Goal: Find specific page/section: Find specific page/section

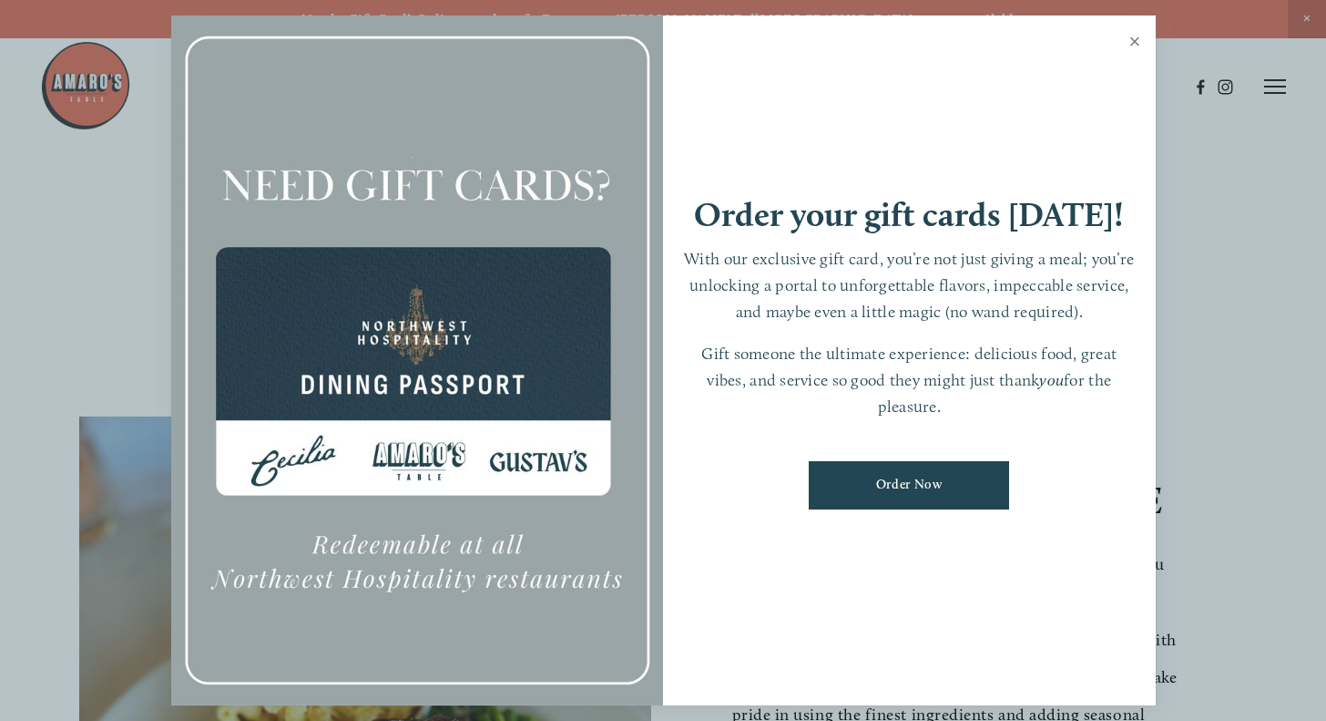
click at [1139, 36] on link "Close" at bounding box center [1136, 43] width 36 height 51
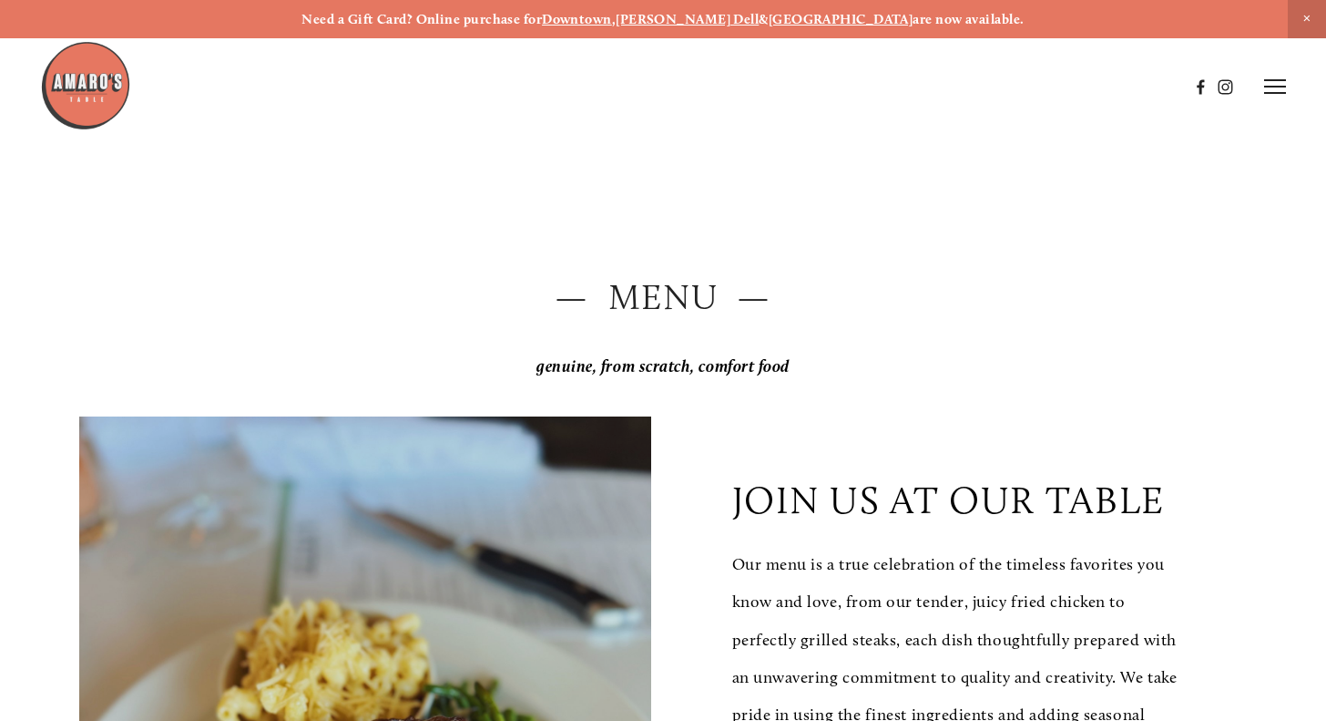
click at [1274, 84] on icon at bounding box center [1275, 86] width 22 height 16
click at [1225, 83] on span "Careers" at bounding box center [1216, 85] width 43 height 15
click at [705, 22] on strong "[PERSON_NAME] Dell" at bounding box center [687, 19] width 143 height 16
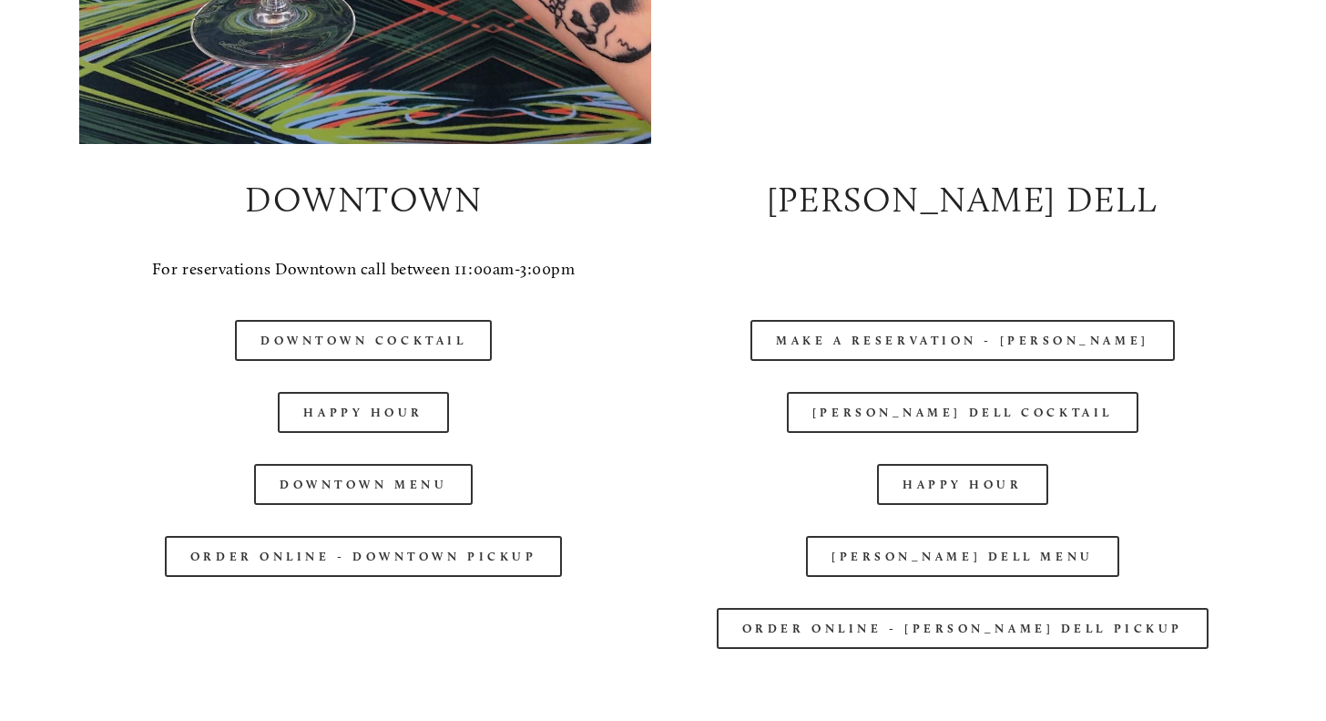
scroll to position [1549, 0]
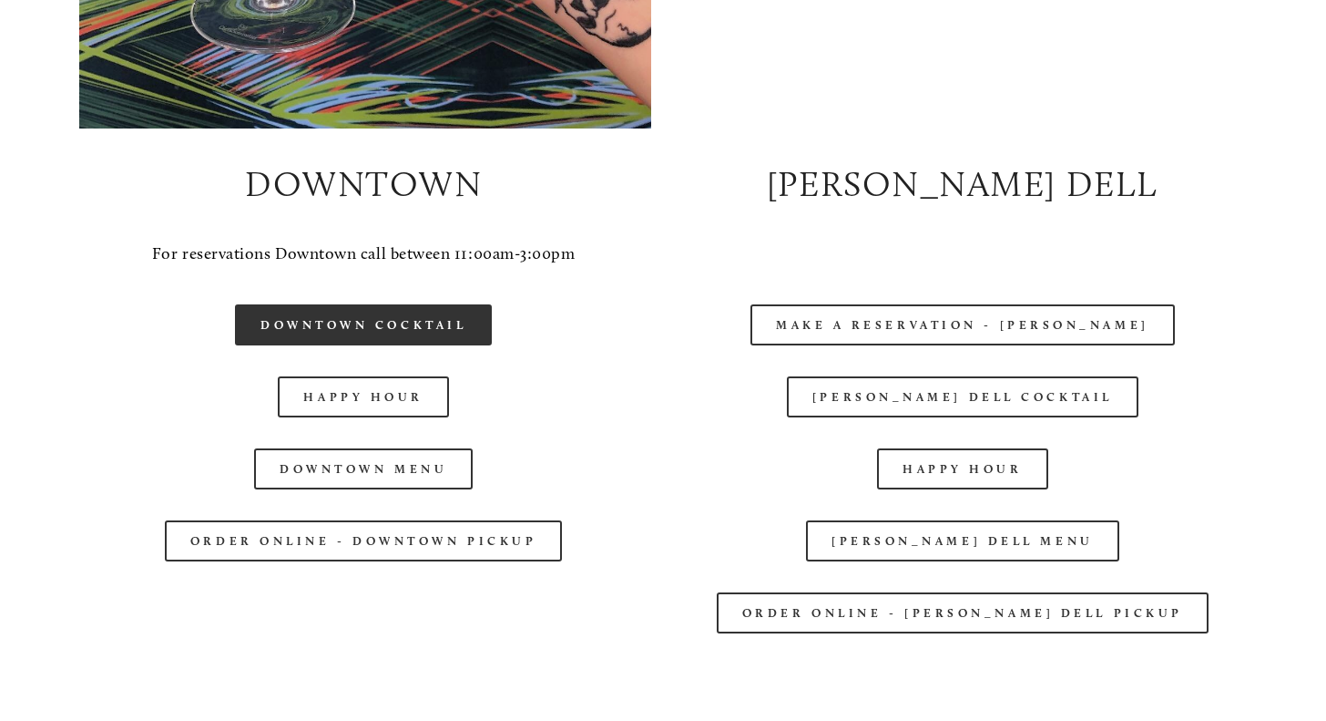
click at [451, 322] on link "Downtown Cocktail" at bounding box center [363, 324] width 257 height 41
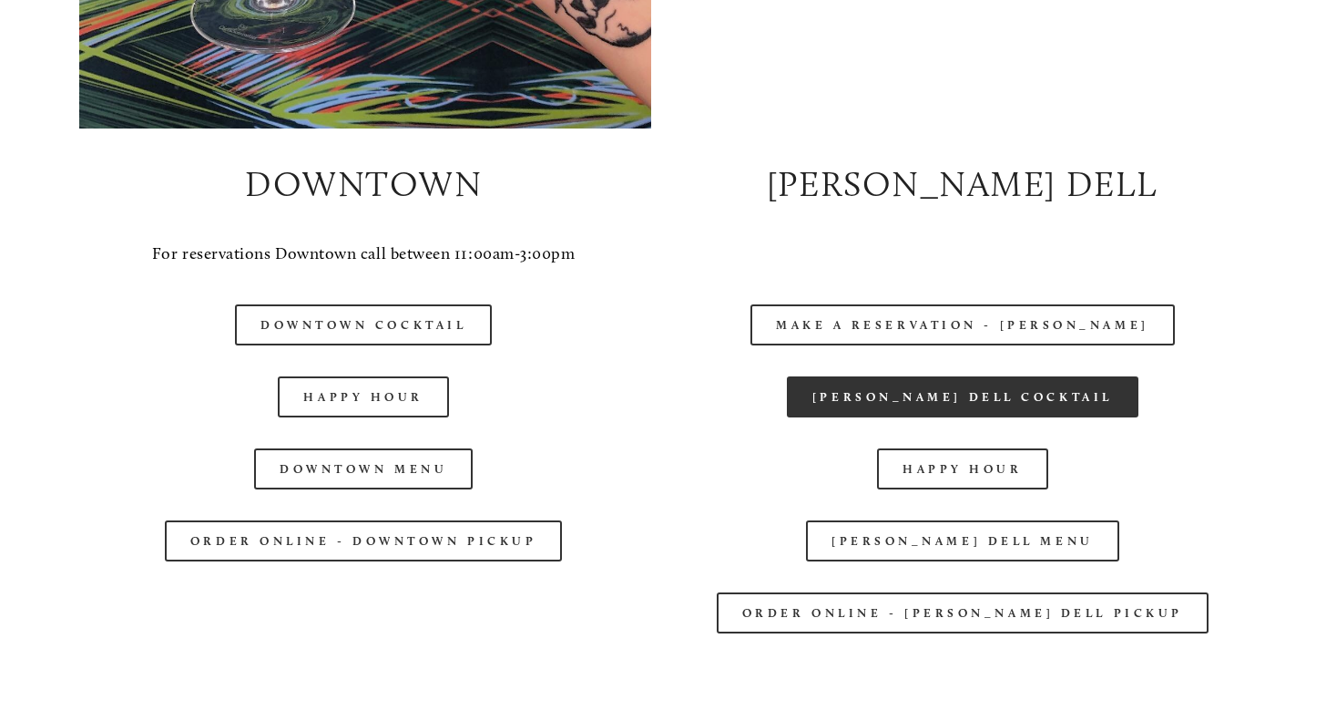
click at [1059, 398] on link "[PERSON_NAME] Dell Cocktail" at bounding box center [963, 396] width 352 height 41
